Goal: Book appointment/travel/reservation

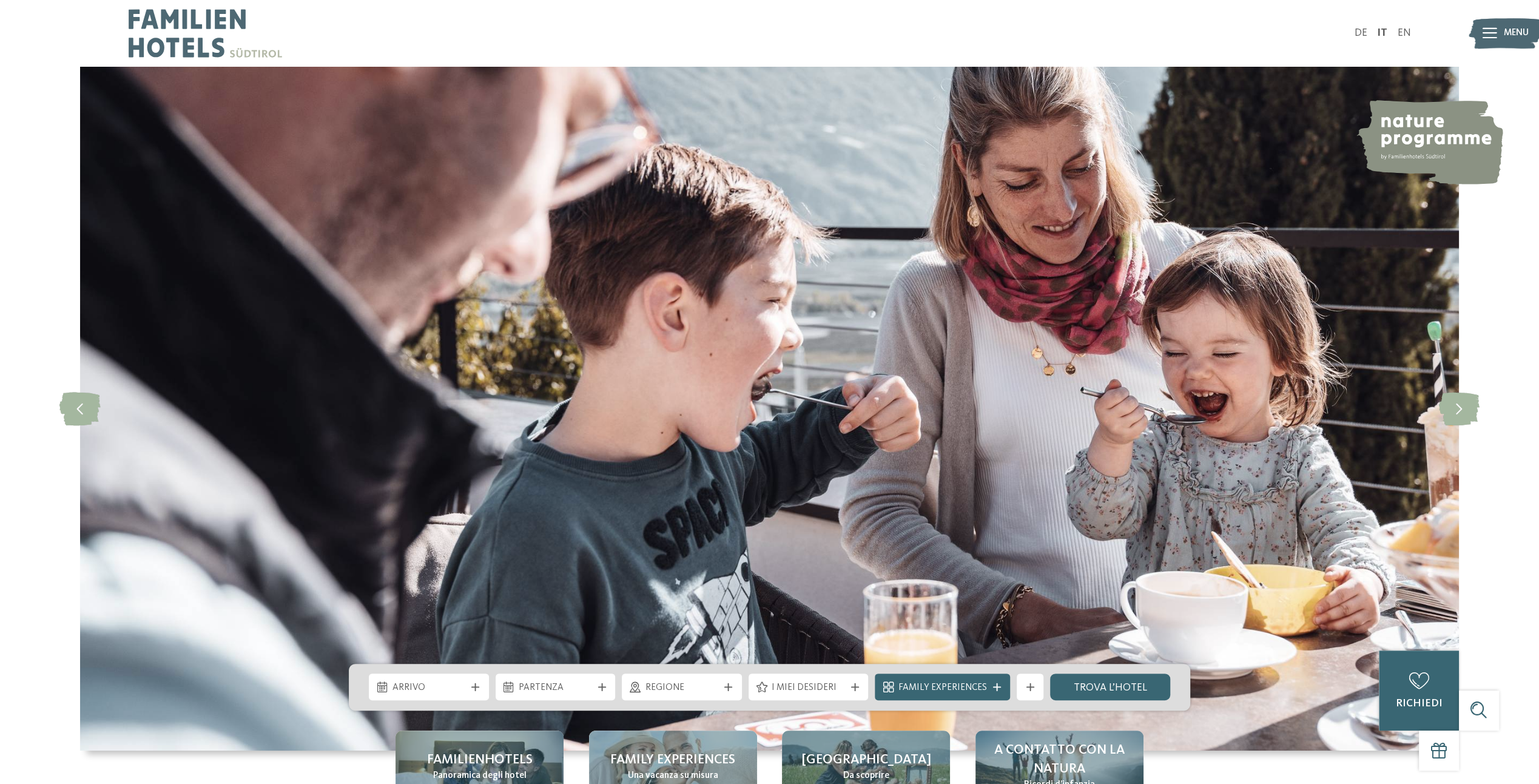
click at [1358, 30] on link "DE" at bounding box center [1359, 33] width 13 height 11
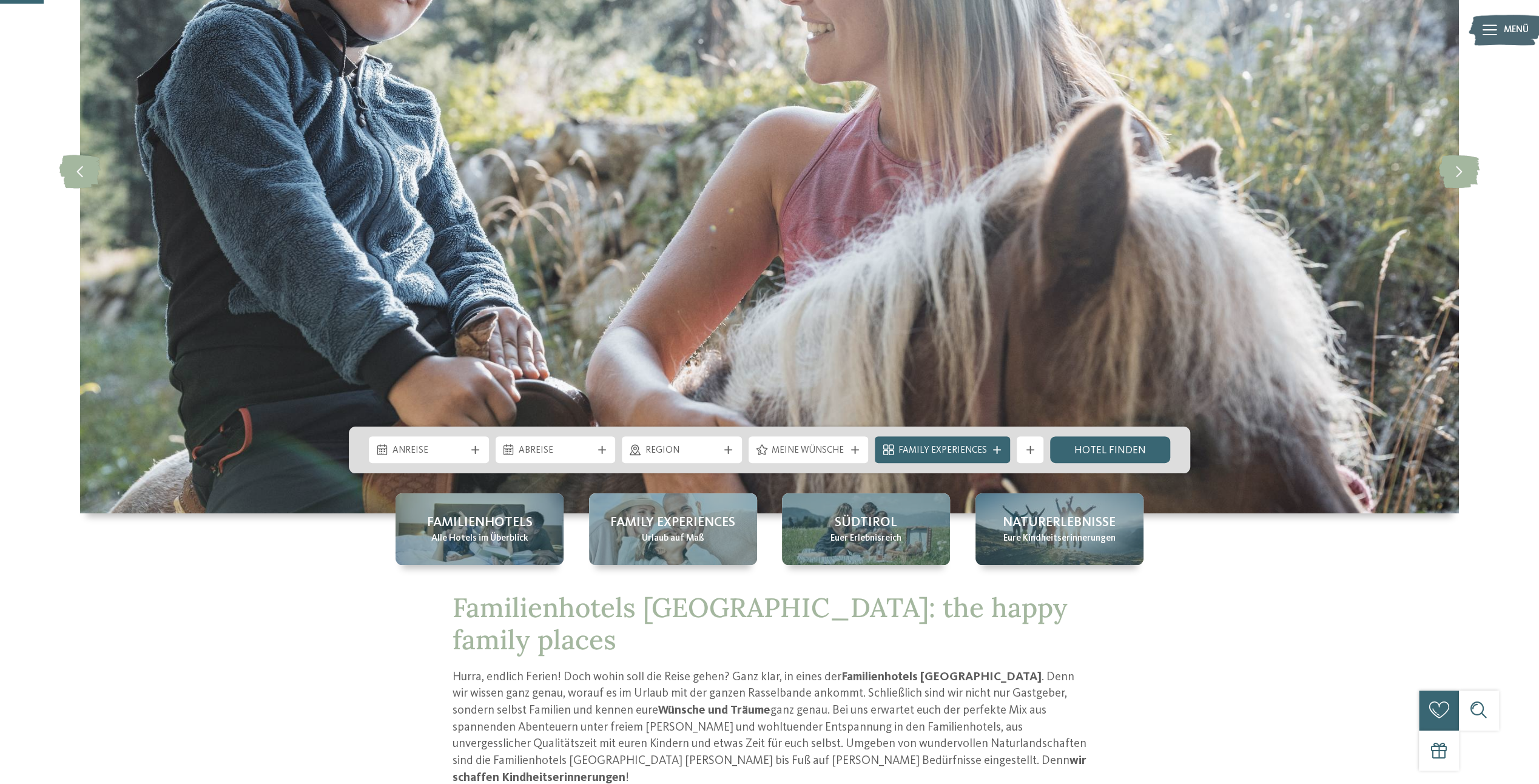
scroll to position [243, 0]
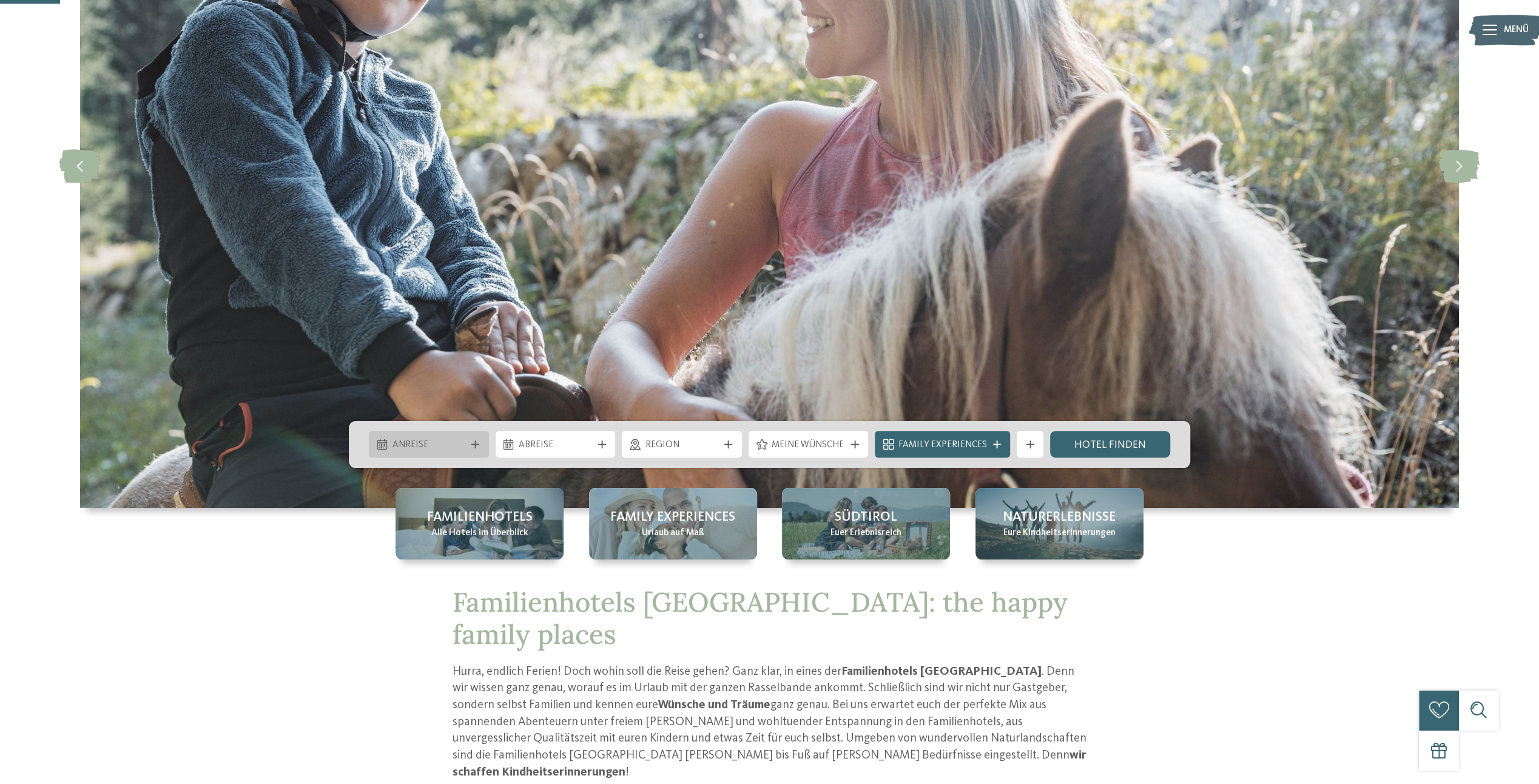
click at [472, 442] on icon at bounding box center [475, 444] width 8 height 8
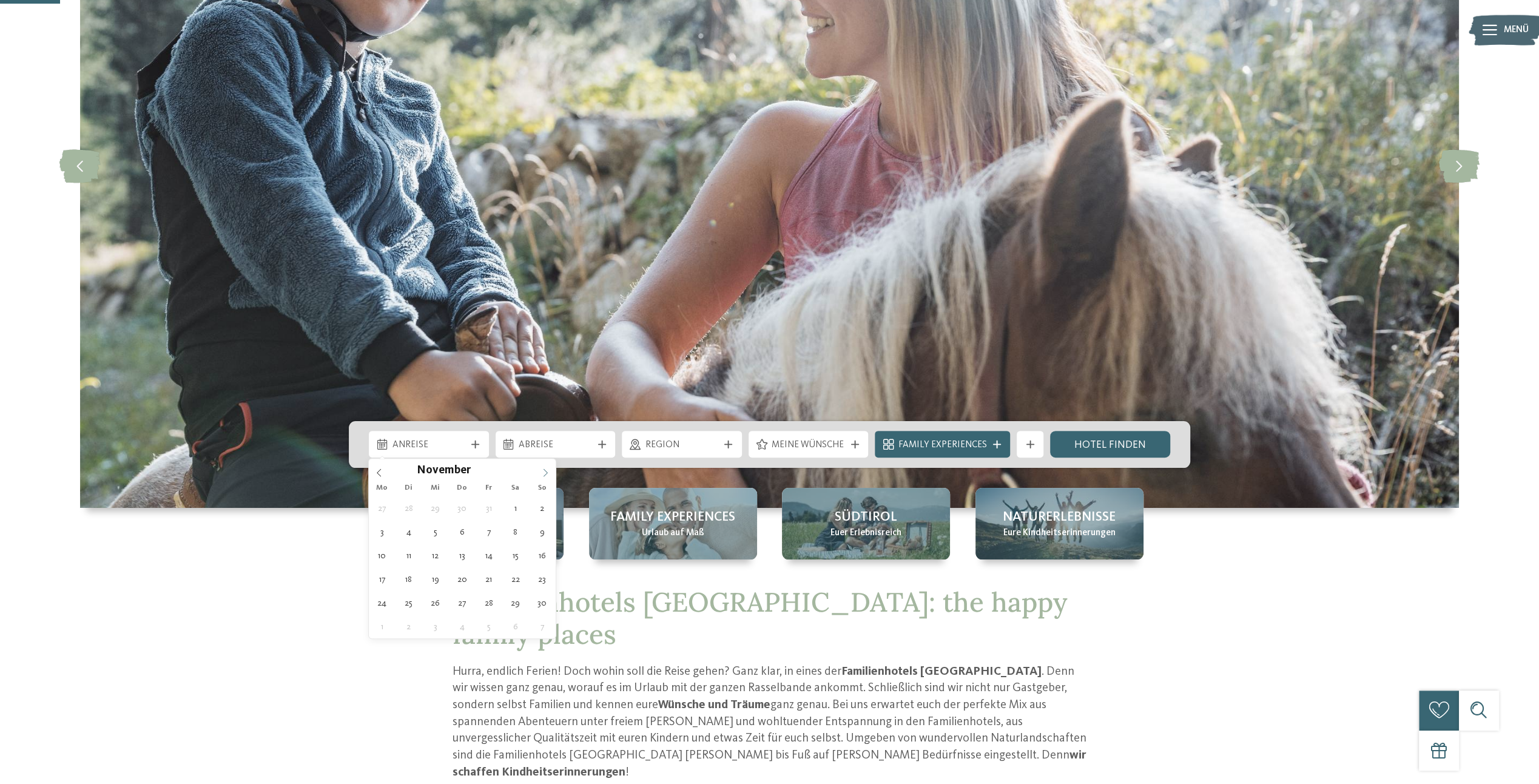
click at [544, 472] on icon at bounding box center [545, 473] width 9 height 9
type input "****"
click at [544, 472] on icon at bounding box center [545, 473] width 9 height 9
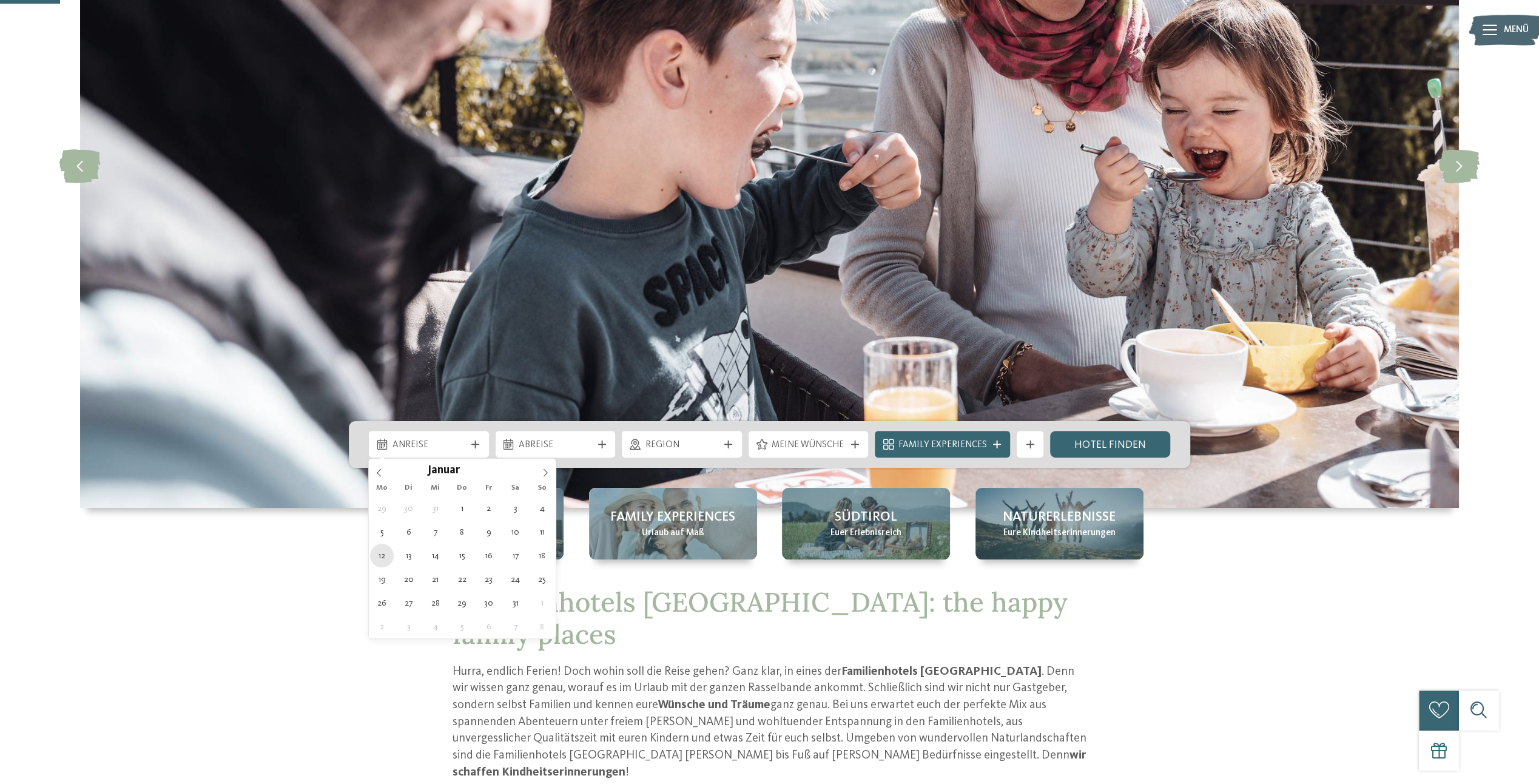
type div "12.01.2026"
type input "****"
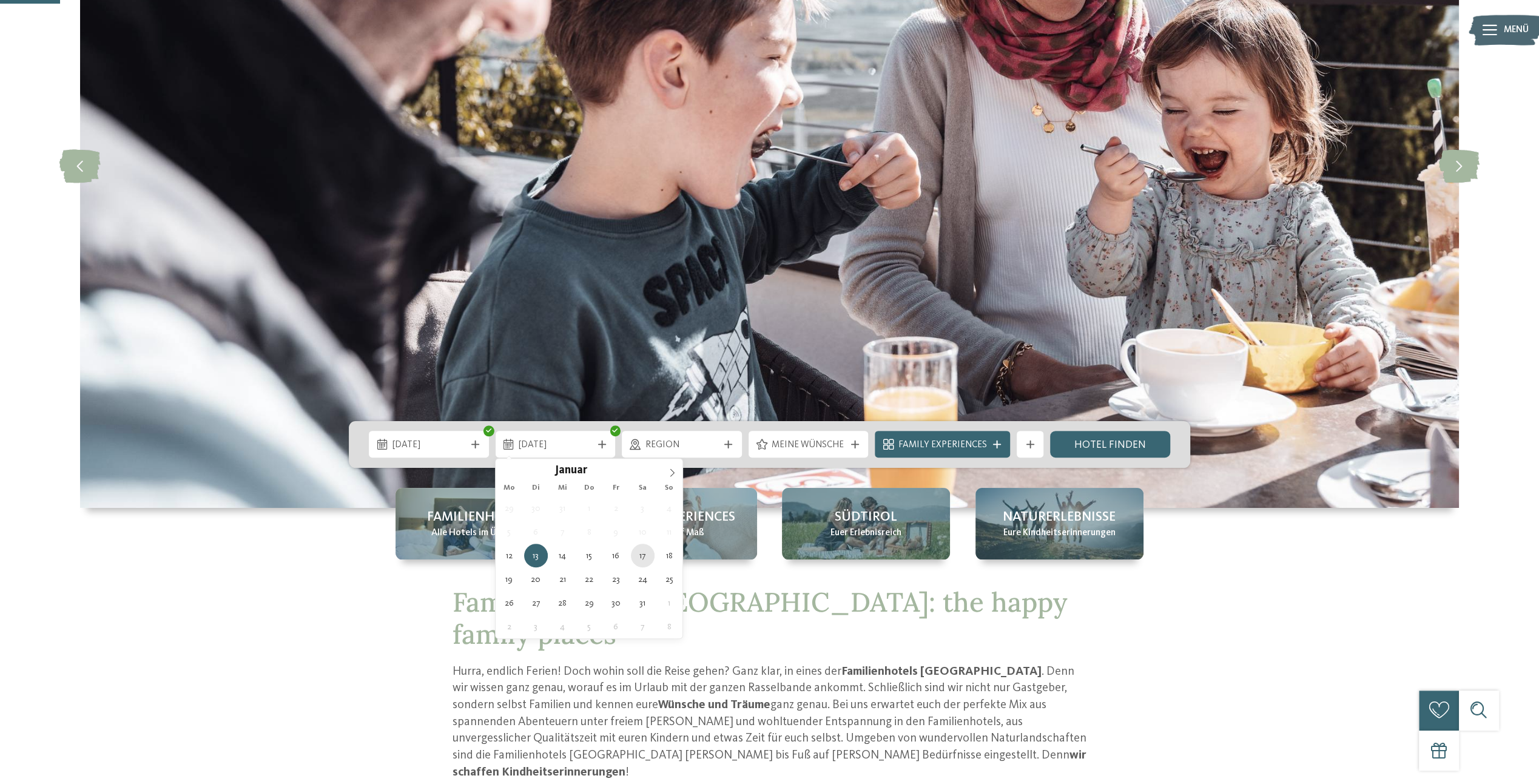
type div "17.01.2026"
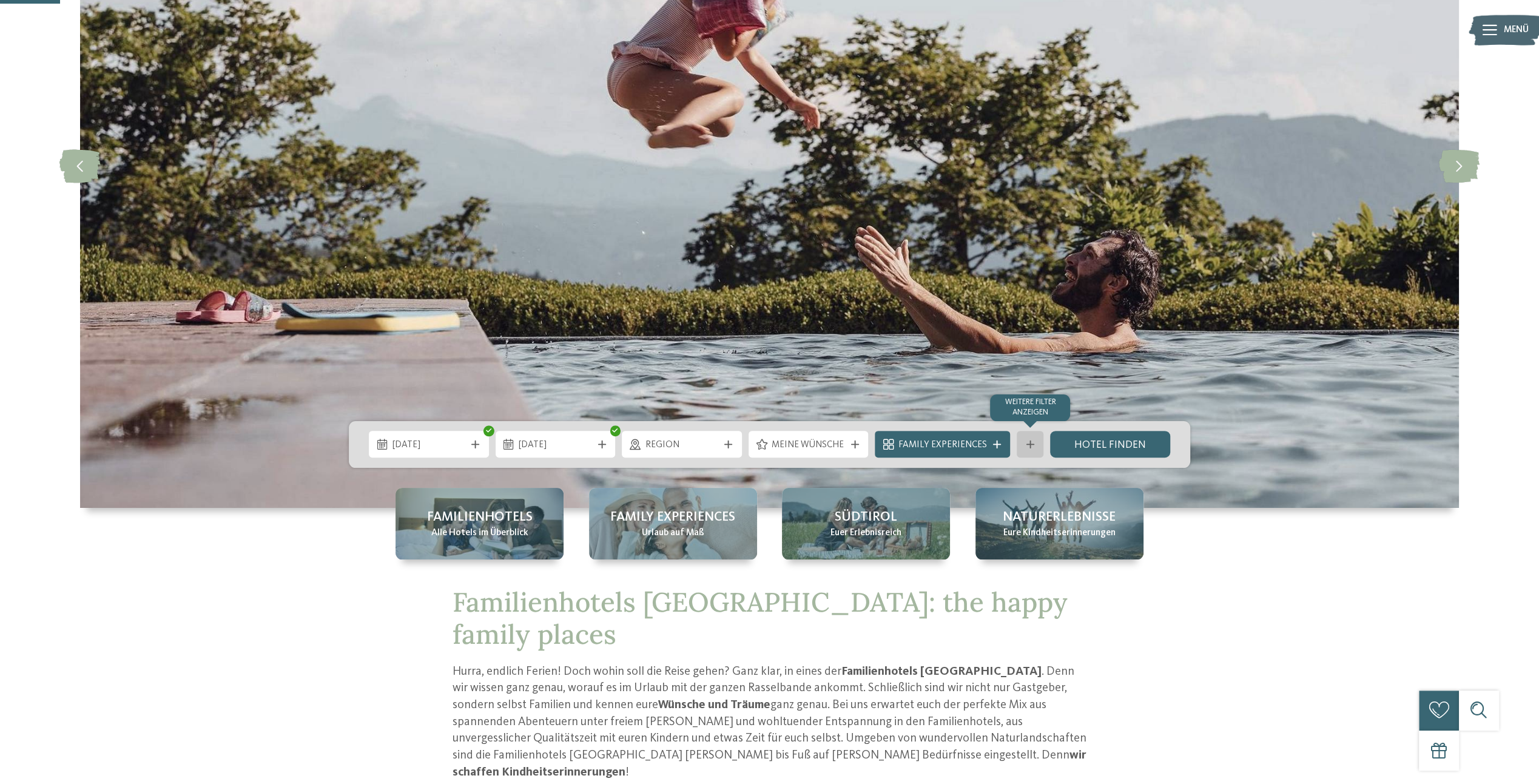
click at [1030, 445] on icon at bounding box center [1031, 444] width 8 height 8
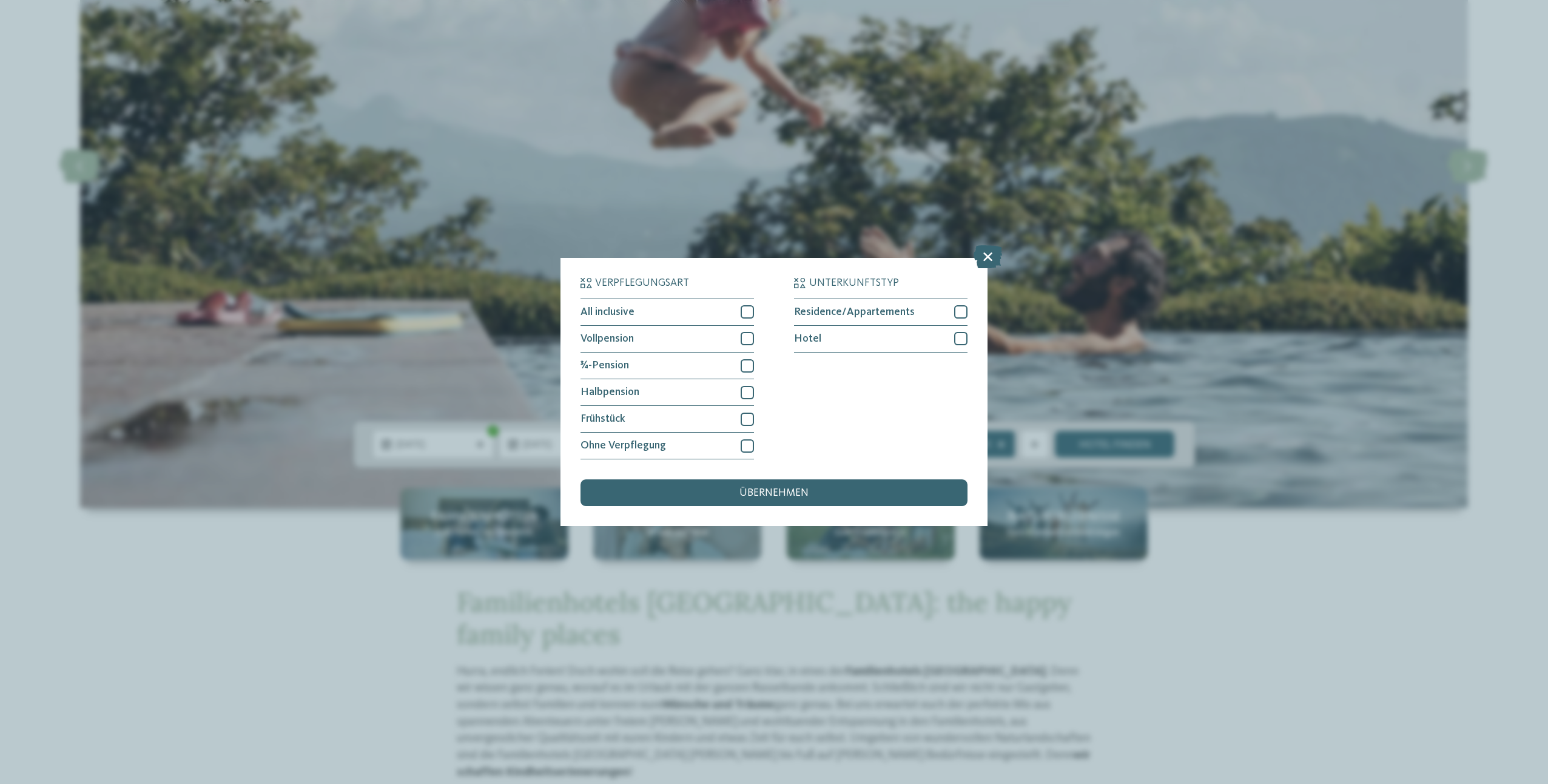
click at [988, 259] on icon at bounding box center [987, 257] width 28 height 23
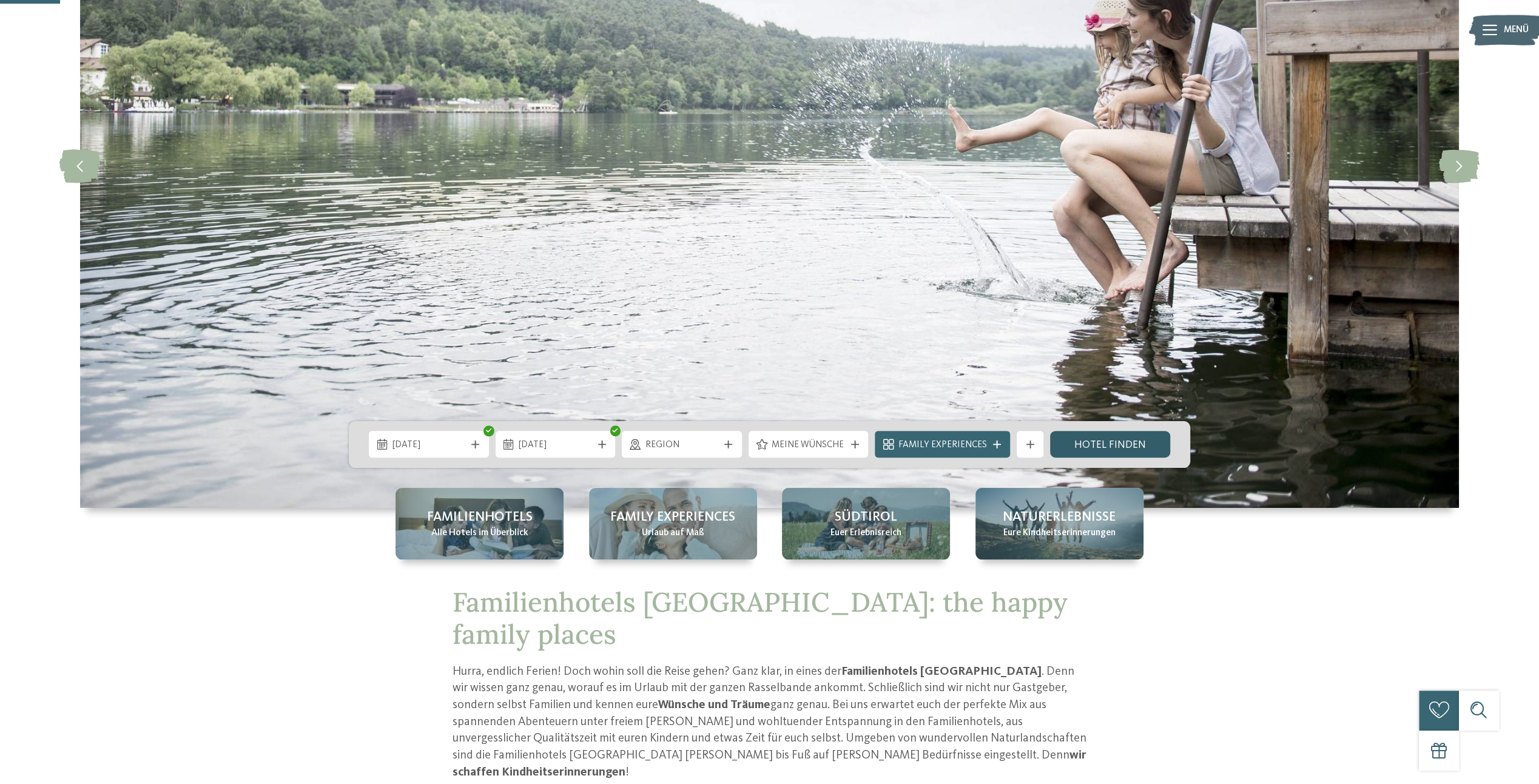
click at [1098, 441] on link "Hotel finden" at bounding box center [1110, 444] width 120 height 27
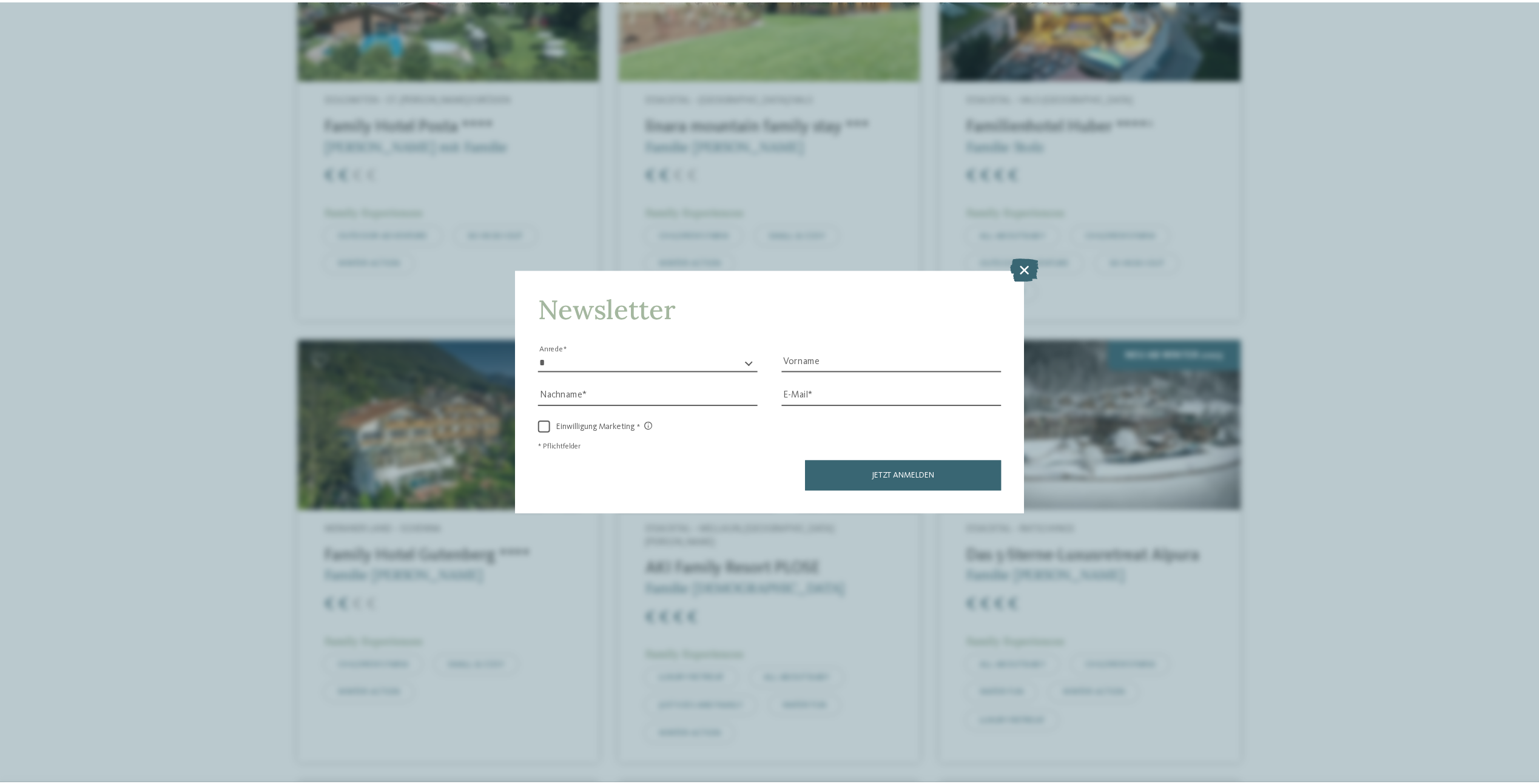
scroll to position [566, 0]
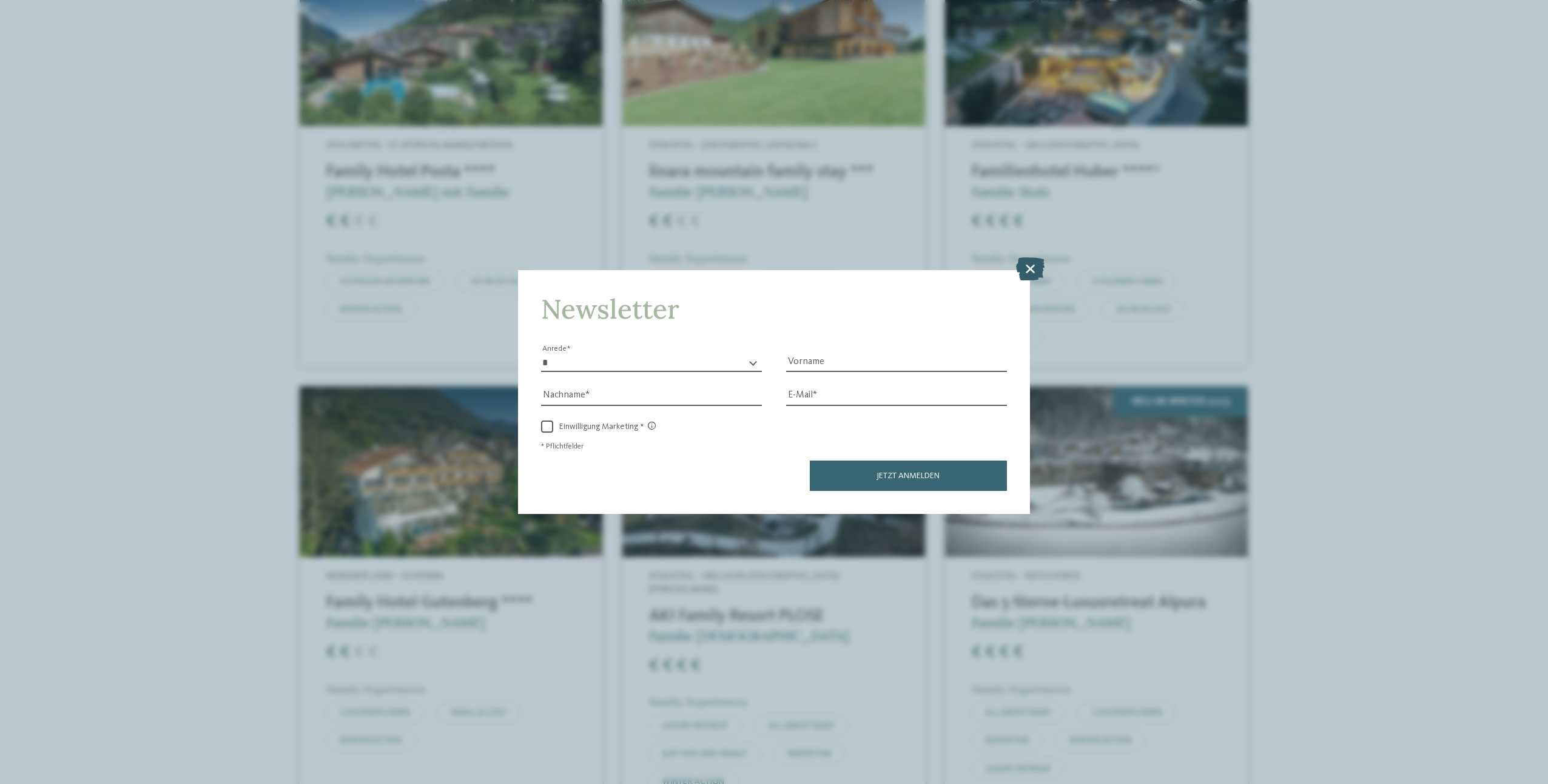
click at [1032, 265] on icon at bounding box center [1030, 269] width 28 height 23
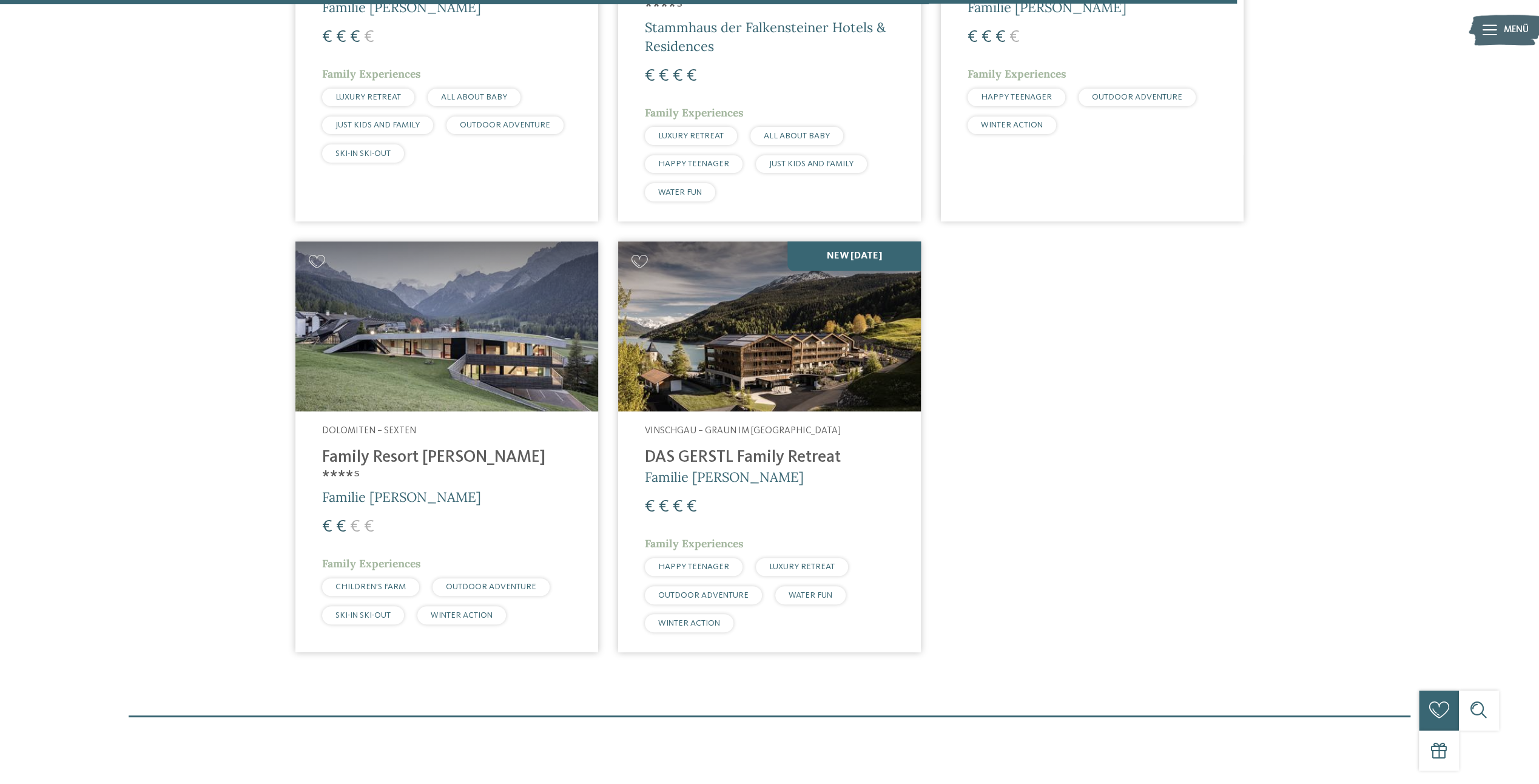
scroll to position [2506, 0]
